Goal: Task Accomplishment & Management: Use online tool/utility

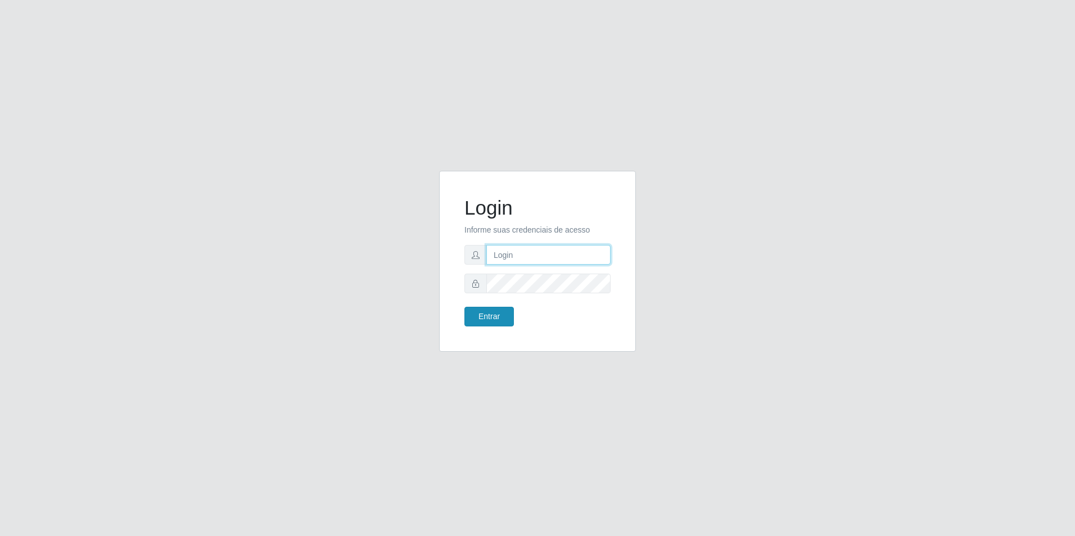
type input "[EMAIL_ADDRESS][DOMAIN_NAME]"
click at [493, 321] on button "Entrar" at bounding box center [488, 317] width 49 height 20
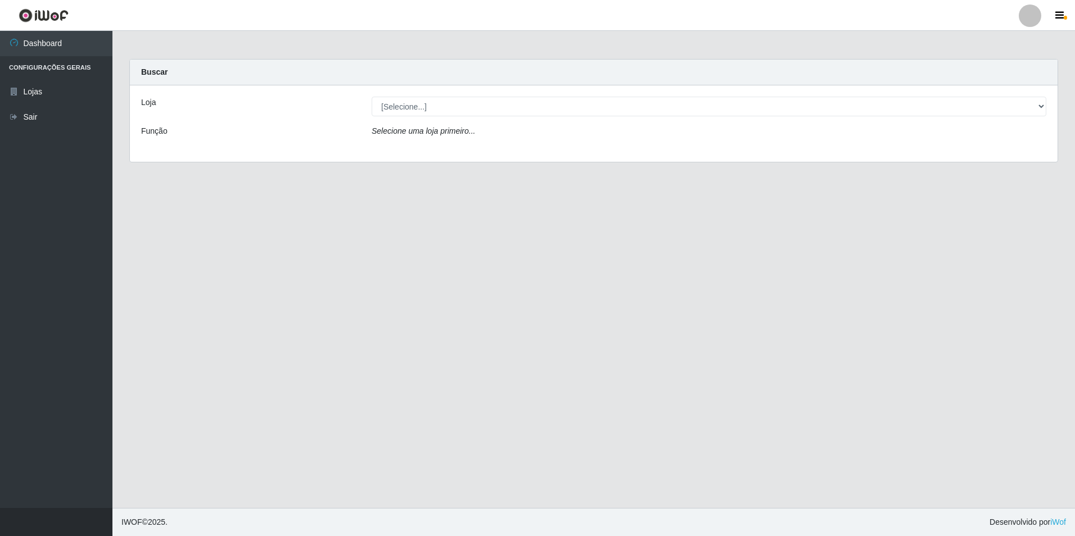
click at [406, 129] on icon "Selecione uma loja primeiro..." at bounding box center [423, 130] width 103 height 9
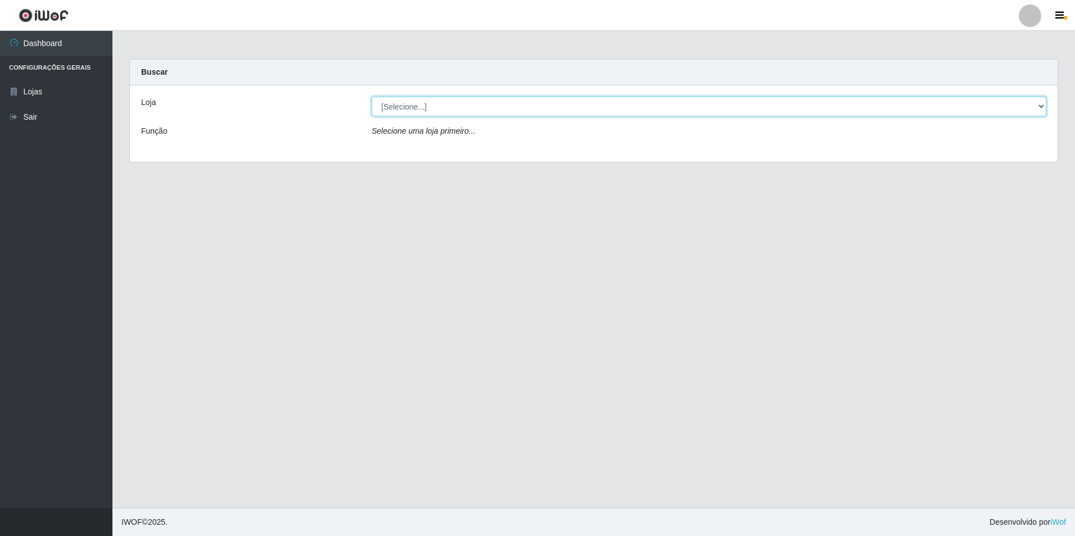
click at [999, 101] on select "[Selecione...] Extrabom - Loja 57 Anchieta" at bounding box center [709, 107] width 674 height 20
select select "470"
click at [372, 97] on select "[Selecione...] Extrabom - Loja 57 Anchieta" at bounding box center [709, 107] width 674 height 20
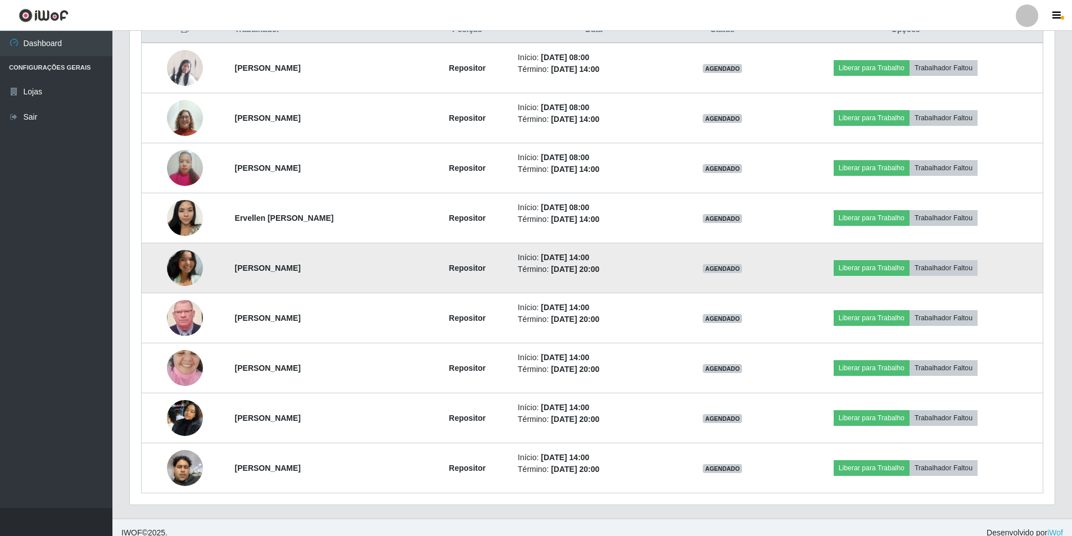
scroll to position [393, 0]
